Goal: Find specific page/section: Find specific page/section

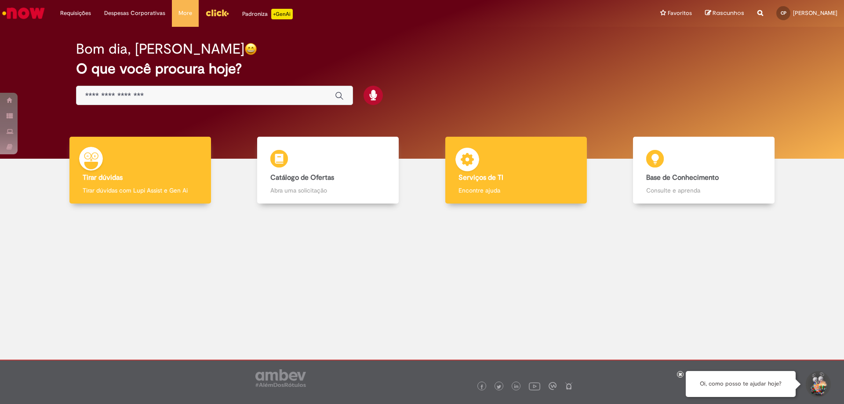
click at [506, 172] on div "Serviços de TI Serviços de TI Encontre ajuda" at bounding box center [515, 170] width 141 height 67
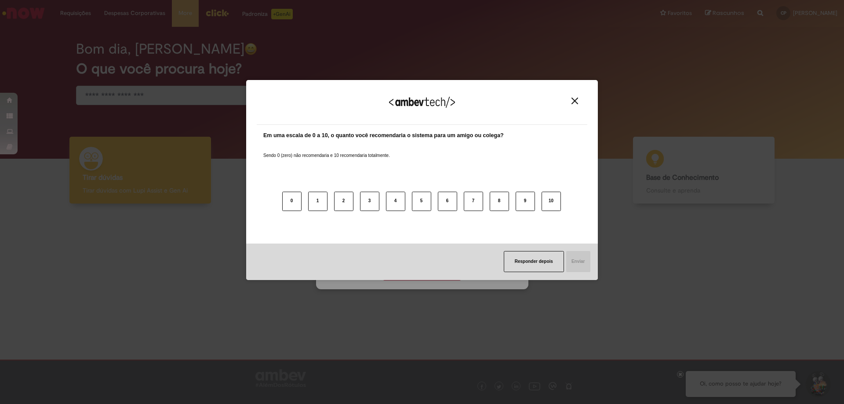
click at [577, 98] on img "Close" at bounding box center [574, 101] width 7 height 7
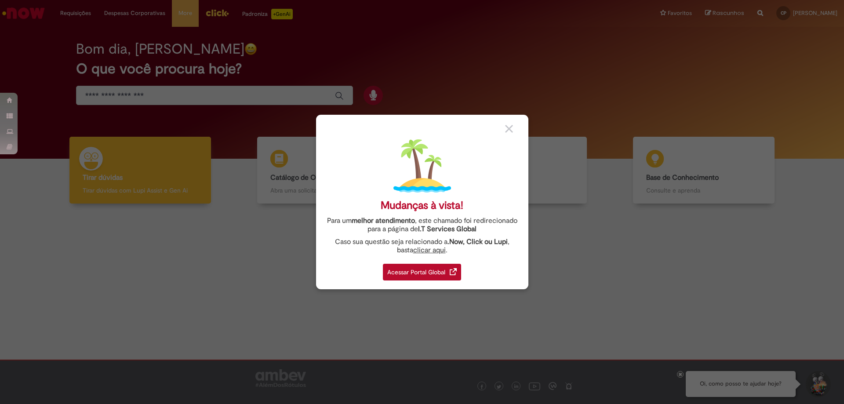
click at [439, 269] on div "Acessar Portal Global" at bounding box center [422, 272] width 78 height 17
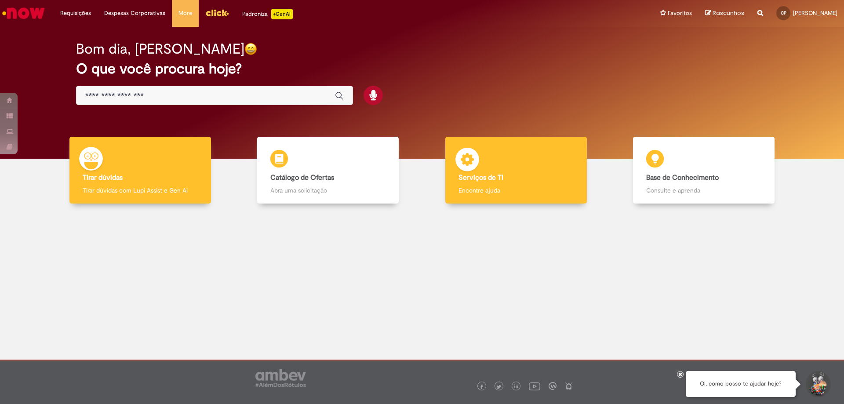
click at [530, 170] on div "Serviços de TI Serviços de TI Encontre ajuda" at bounding box center [515, 170] width 141 height 67
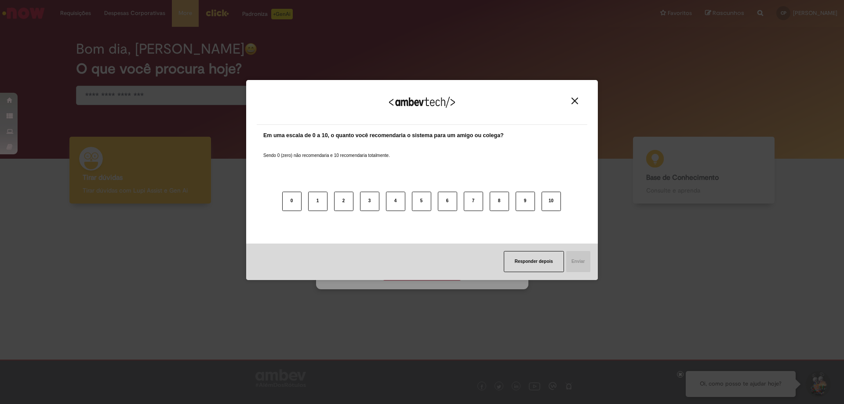
click at [574, 105] on div "Agradecemos seu feedback!" at bounding box center [422, 108] width 330 height 34
click at [575, 99] on img "Close" at bounding box center [574, 101] width 7 height 7
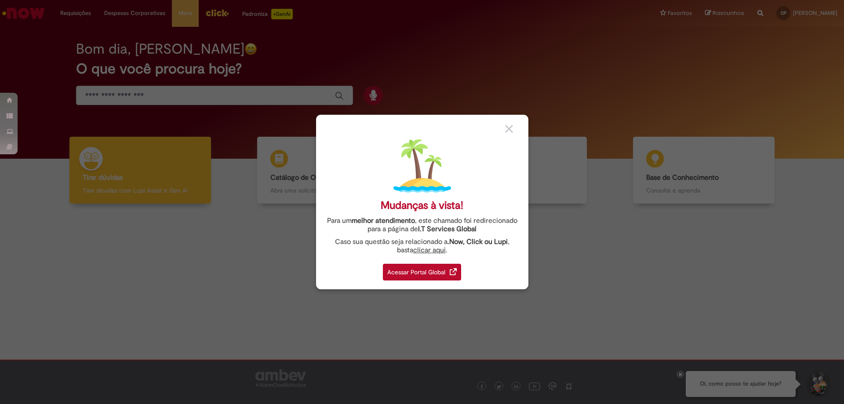
click at [430, 270] on div "Acessar Portal Global" at bounding box center [422, 272] width 78 height 17
